Goal: Navigation & Orientation: Find specific page/section

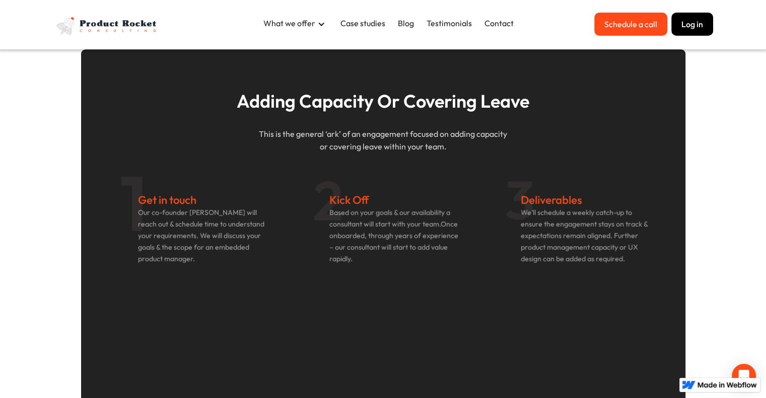
scroll to position [517, 0]
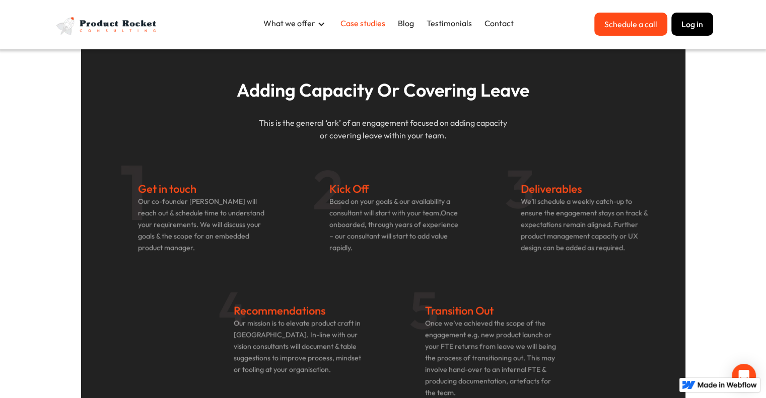
click at [353, 27] on link "Case studies" at bounding box center [362, 23] width 55 height 21
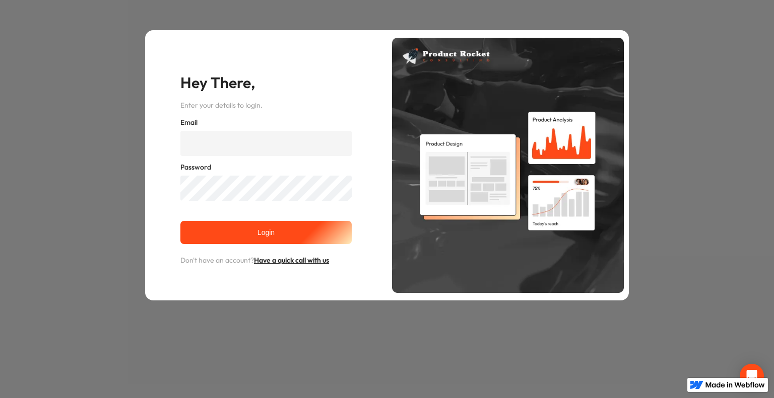
click at [620, 196] on img at bounding box center [508, 165] width 232 height 255
click at [647, 195] on div "Hey There, Enter your details to login. Email Password Login Don't have an acco…" at bounding box center [387, 165] width 774 height 331
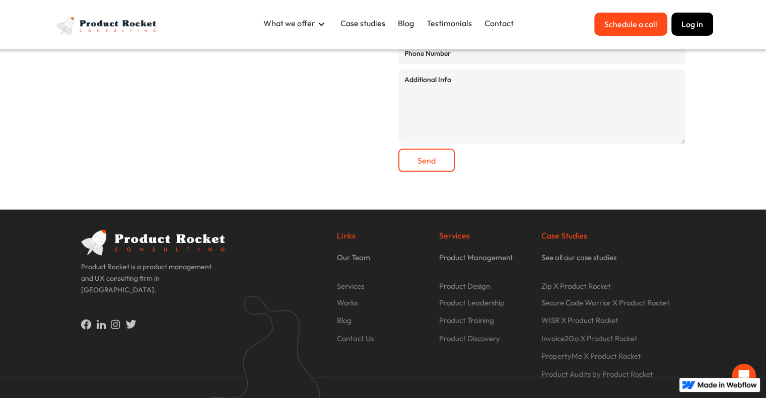
scroll to position [1958, 0]
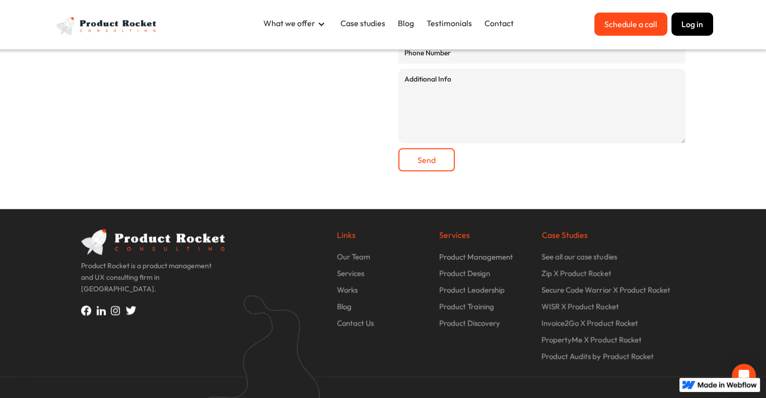
click at [365, 260] on p "Our Team" at bounding box center [353, 257] width 33 height 12
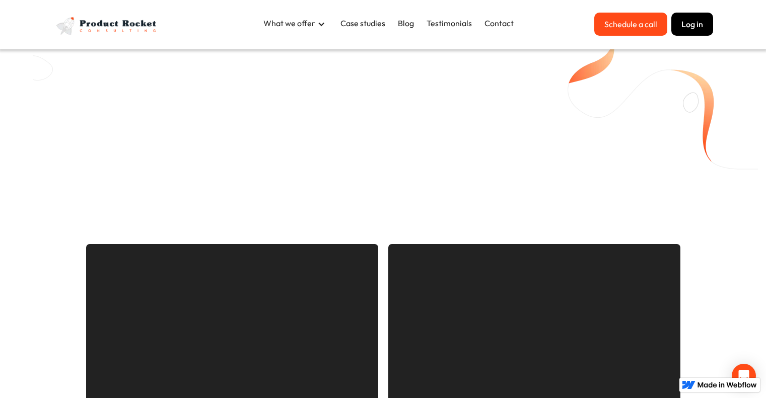
scroll to position [1958, 0]
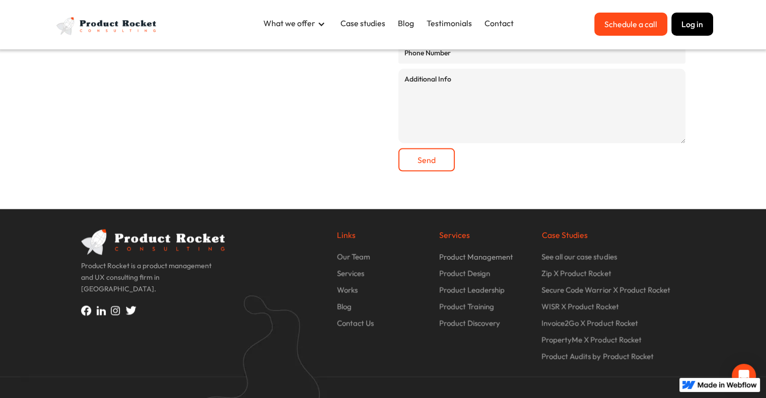
click at [196, 247] on img at bounding box center [153, 245] width 144 height 31
click at [97, 306] on img at bounding box center [104, 311] width 14 height 10
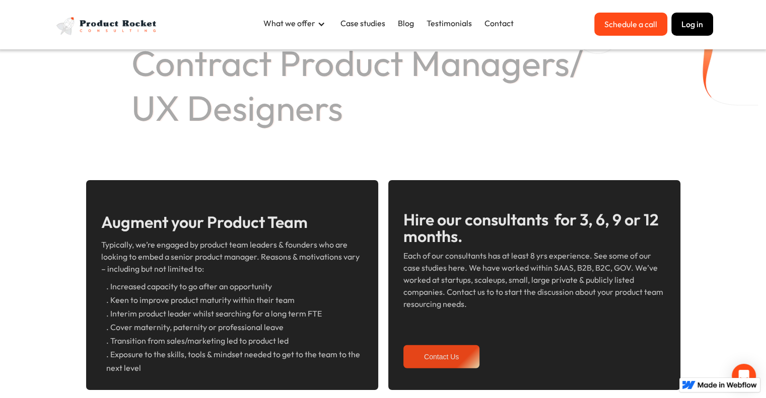
scroll to position [0, 0]
